Goal: Communication & Community: Answer question/provide support

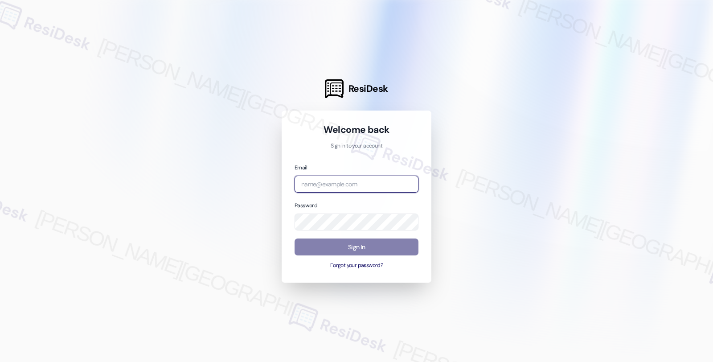
click at [354, 184] on input "email" at bounding box center [357, 184] width 124 height 17
type input "automated-surveys-orion_housing-fides.[PERSON_NAME]@orion_[DOMAIN_NAME]"
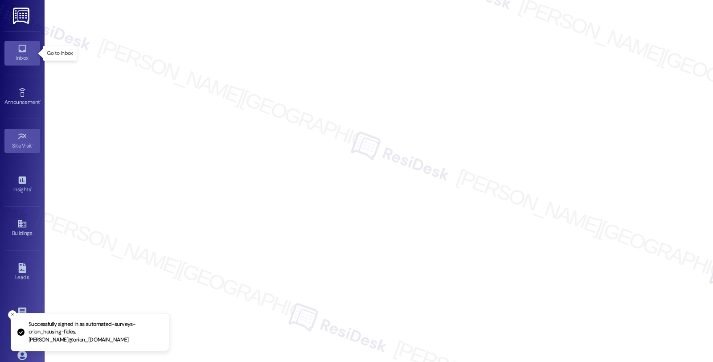
click at [17, 61] on div "Inbox" at bounding box center [22, 57] width 45 height 9
